Goal: Task Accomplishment & Management: Complete application form

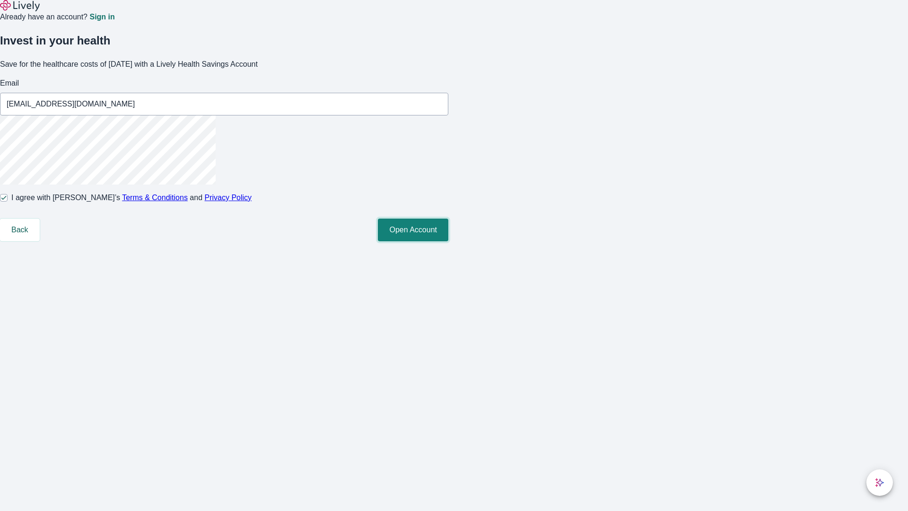
click at [448, 241] on button "Open Account" at bounding box center [413, 229] width 70 height 23
type input "[PERSON_NAME][EMAIL_ADDRESS][DOMAIN_NAME]"
click at [8, 201] on input "I agree with Lively’s Terms & Conditions and Privacy Policy" at bounding box center [4, 198] width 8 height 8
checkbox input "false"
type input "[EMAIL_ADDRESS][DOMAIN_NAME]"
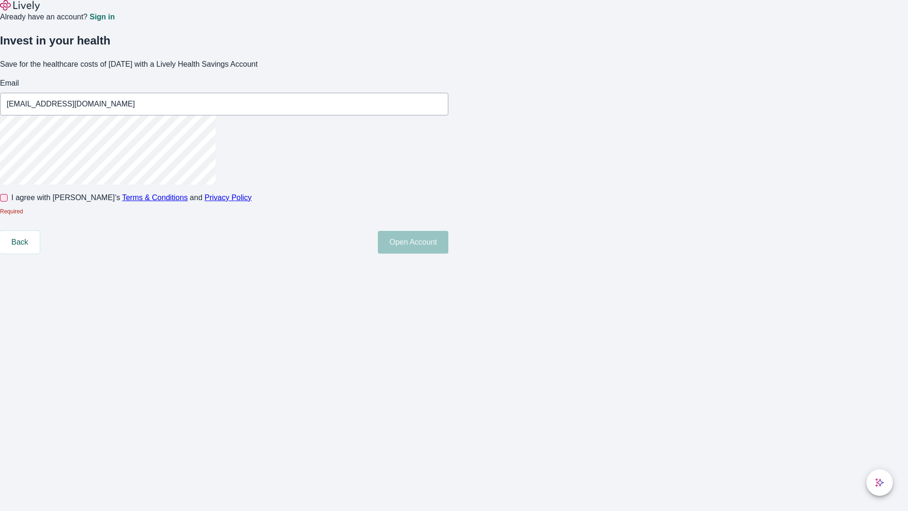
click at [8, 201] on input "I agree with Lively’s Terms & Conditions and Privacy Policy" at bounding box center [4, 198] width 8 height 8
checkbox input "true"
click at [448, 241] on button "Open Account" at bounding box center [413, 229] width 70 height 23
